Goal: Communication & Community: Participate in discussion

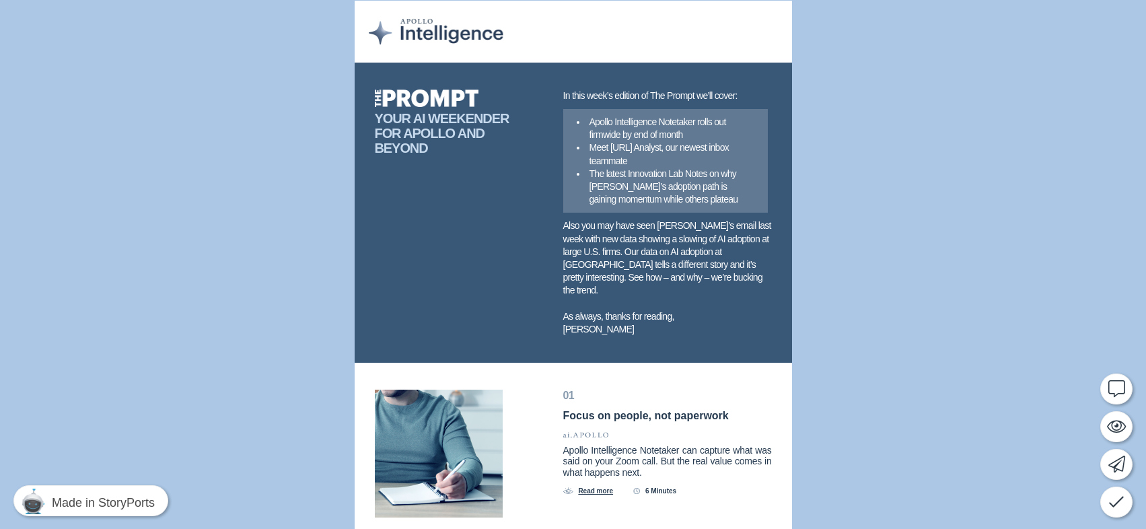
drag, startPoint x: 565, startPoint y: 112, endPoint x: 697, endPoint y: 190, distance: 153.3
click at [1115, 392] on div "Comments" at bounding box center [1072, 389] width 122 height 31
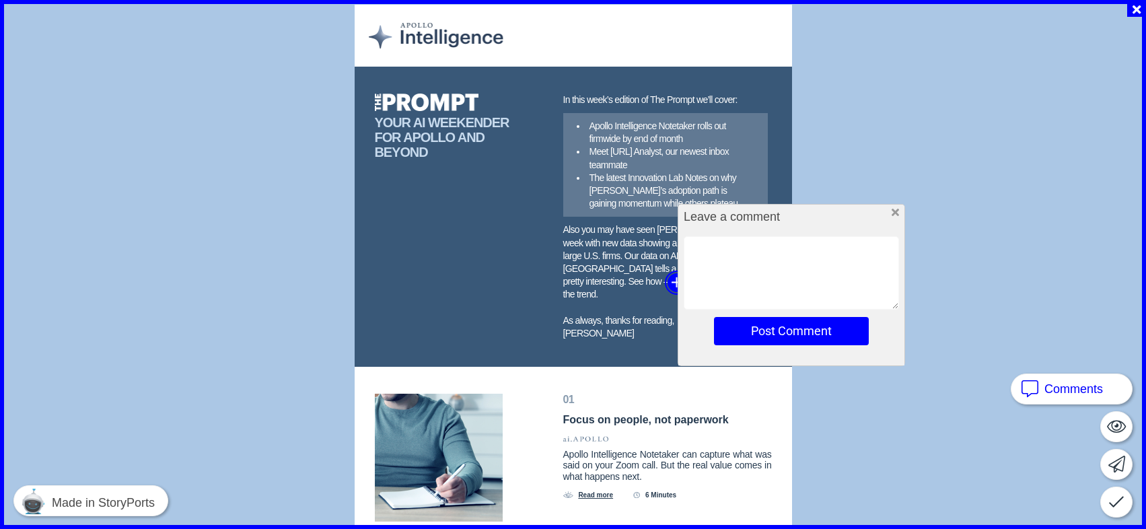
click at [732, 252] on textarea at bounding box center [791, 272] width 215 height 73
drag, startPoint x: 854, startPoint y: 248, endPoint x: 746, endPoint y: 251, distance: 107.7
click at [746, 251] on textarea "remember to link over to [PERSON_NAME]'s note" at bounding box center [791, 272] width 215 height 73
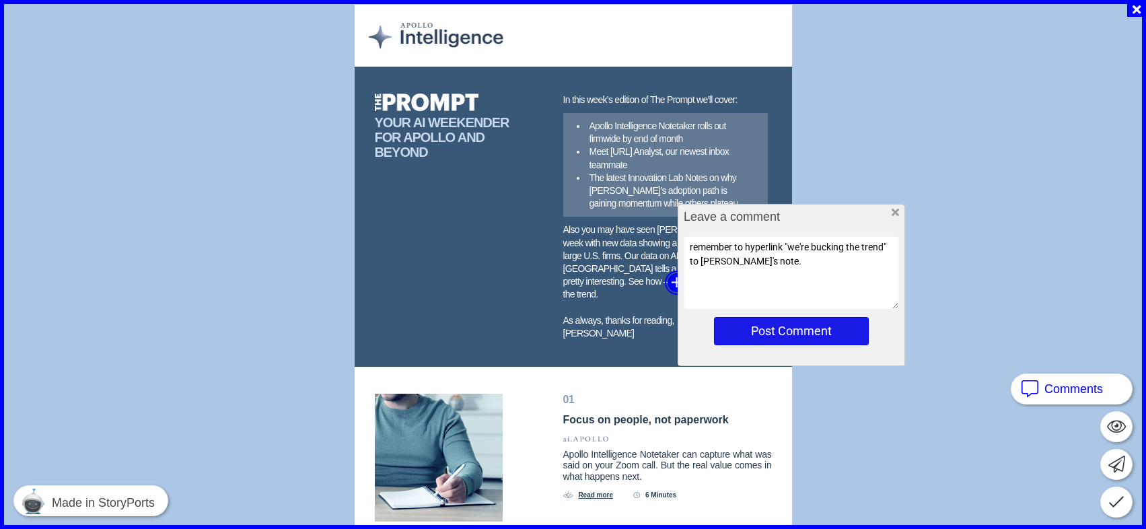
type textarea "remember to hyperlink "we're bucking the trend" to [PERSON_NAME]'s note."
click at [780, 328] on button "Post Comment" at bounding box center [791, 331] width 155 height 28
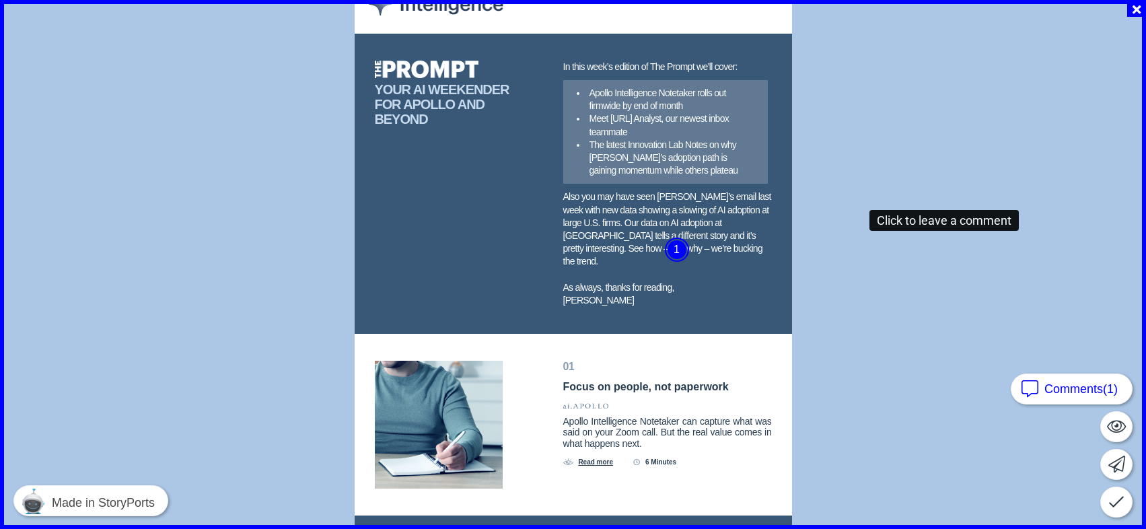
scroll to position [63, 0]
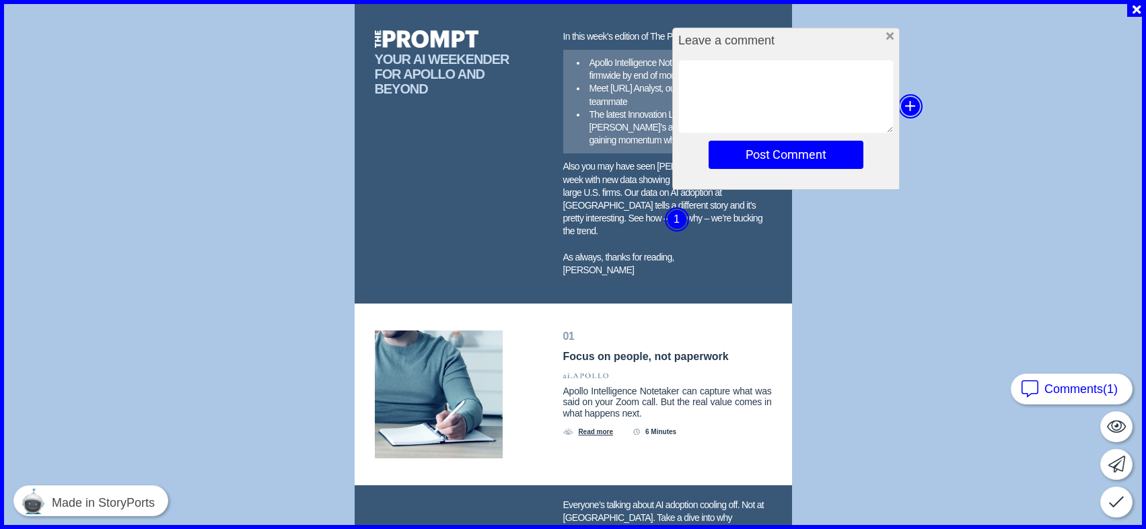
click at [889, 36] on icon "button" at bounding box center [889, 36] width 7 height 11
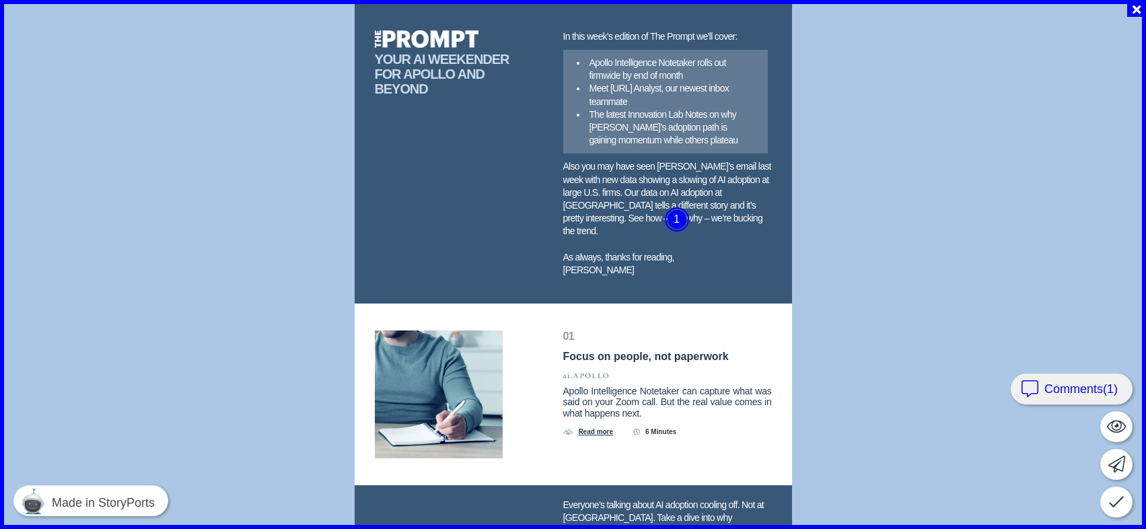
click at [1123, 386] on div "Comments (1)" at bounding box center [1072, 389] width 122 height 31
click at [1092, 504] on div "Approve" at bounding box center [1089, 502] width 85 height 31
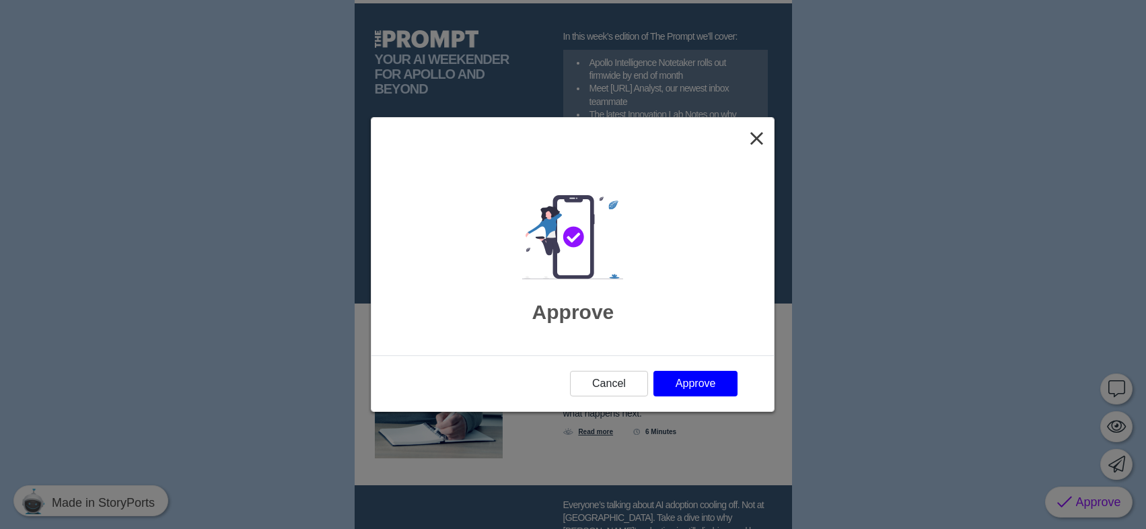
click at [761, 137] on icon "Close" at bounding box center [756, 139] width 13 height 20
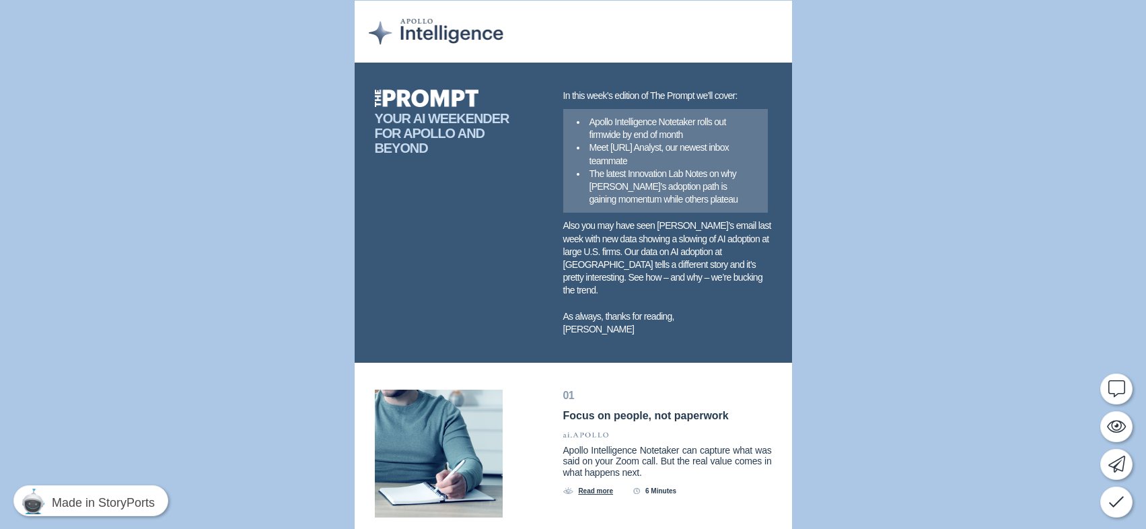
scroll to position [133, 0]
